Goal: Information Seeking & Learning: Find specific fact

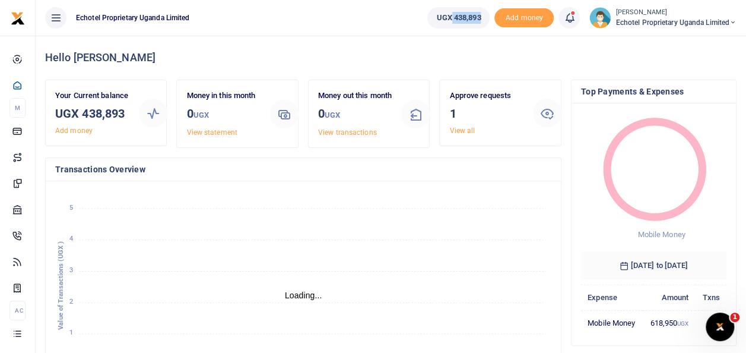
drag, startPoint x: 448, startPoint y: 17, endPoint x: 480, endPoint y: 23, distance: 32.6
click at [480, 23] on link "UGX 438,893" at bounding box center [458, 17] width 62 height 21
copy span "438,893"
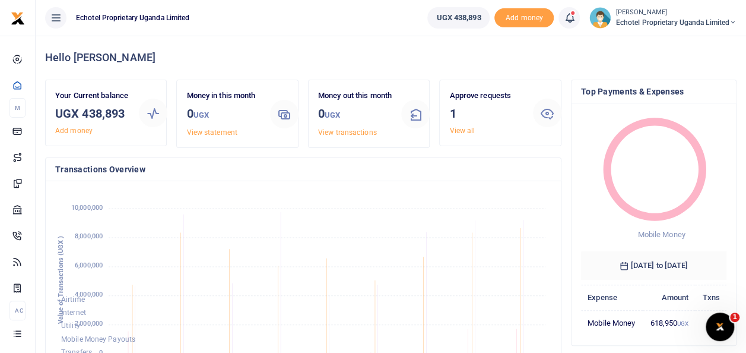
drag, startPoint x: 428, startPoint y: 41, endPoint x: 459, endPoint y: 15, distance: 40.9
click at [431, 38] on div "Hello [PERSON_NAME]" at bounding box center [391, 58] width 692 height 44
drag, startPoint x: 478, startPoint y: 16, endPoint x: 451, endPoint y: 17, distance: 27.3
click at [451, 17] on link "UGX 438,893" at bounding box center [458, 17] width 62 height 21
copy span "438,893"
